Goal: Task Accomplishment & Management: Use online tool/utility

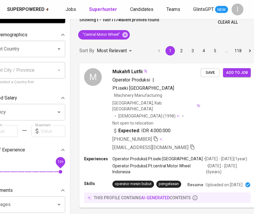
scroll to position [0, 28]
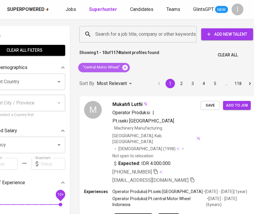
click at [124, 66] on icon at bounding box center [124, 67] width 5 height 5
click at [135, 35] on input "Search for a job title, company or other keywords" at bounding box center [139, 34] width 91 height 11
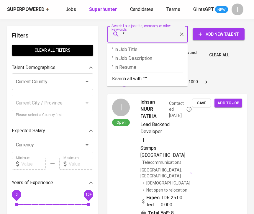
paste input "zhao shun trading international"
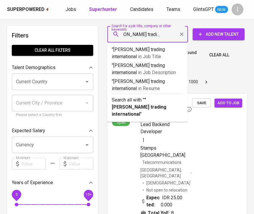
click at [160, 35] on input ""zhao shun trading international" at bounding box center [149, 34] width 55 height 11
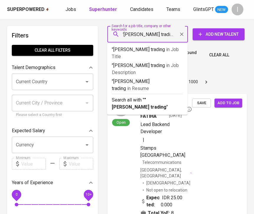
scroll to position [0, 0]
type input ""zhao shun trading""
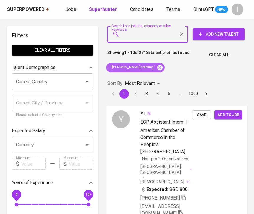
click at [157, 68] on icon at bounding box center [159, 67] width 5 height 5
click at [150, 33] on input "Search for a job title, company or other keywords" at bounding box center [149, 34] width 55 height 11
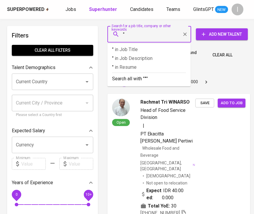
paste input "INKE MARIS & ASSOCIATES"
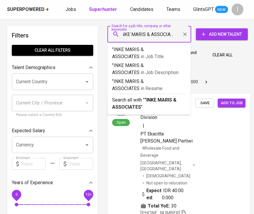
type input ""INKE MARIS & ASSOCIATES""
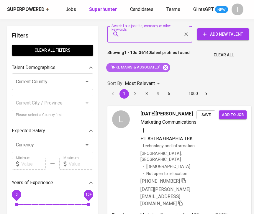
click at [165, 68] on icon at bounding box center [165, 67] width 6 height 6
click at [149, 39] on input "Search for a job title, company or other keywords" at bounding box center [151, 34] width 59 height 11
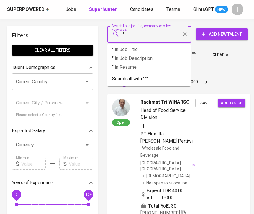
paste input "margaretha sri rejeki"
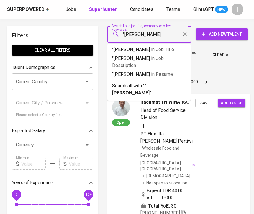
type input ""[PERSON_NAME]""
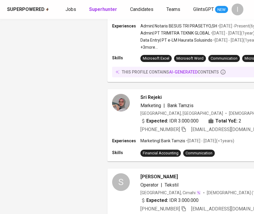
scroll to position [543, 0]
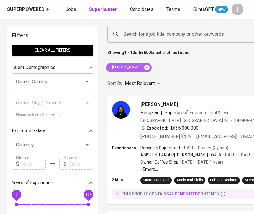
click at [150, 67] on icon at bounding box center [147, 67] width 6 height 6
click at [152, 39] on input "Search for a job title, company or other keywords" at bounding box center [235, 34] width 227 height 11
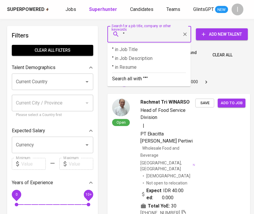
paste input "Puri Global Sukses"
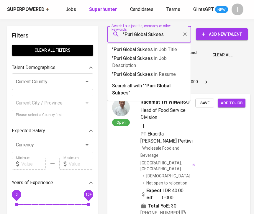
type input ""Puri Global Sukses""
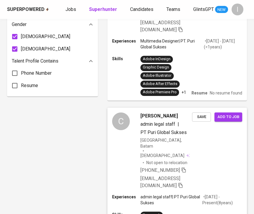
scroll to position [416, 0]
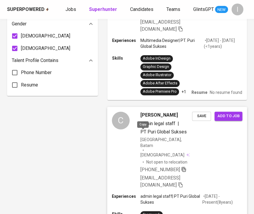
click at [181, 167] on icon "button" at bounding box center [183, 169] width 5 height 5
